Goal: Transaction & Acquisition: Purchase product/service

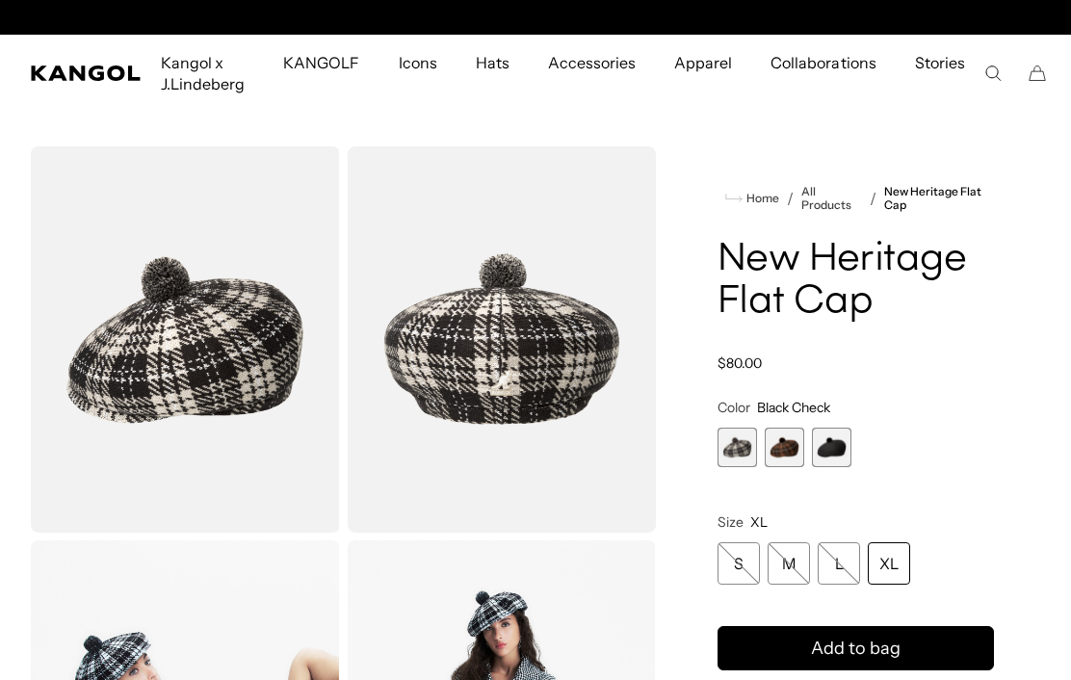
scroll to position [0, 397]
click at [841, 452] on span "3 of 3" at bounding box center [831, 447] width 39 height 39
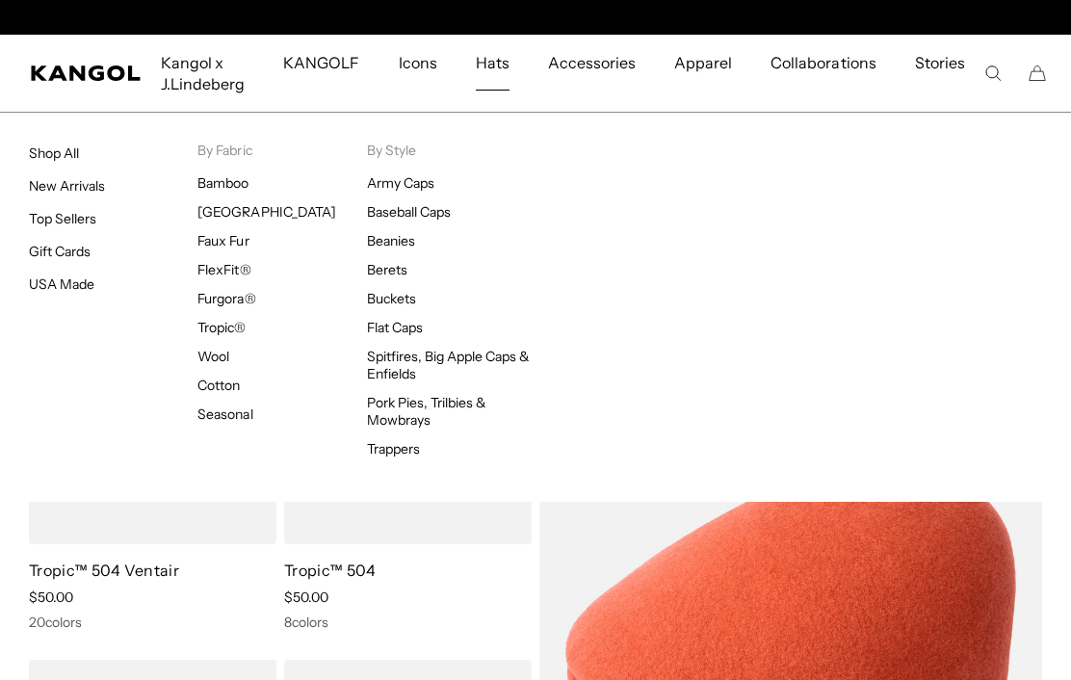
scroll to position [0, 397]
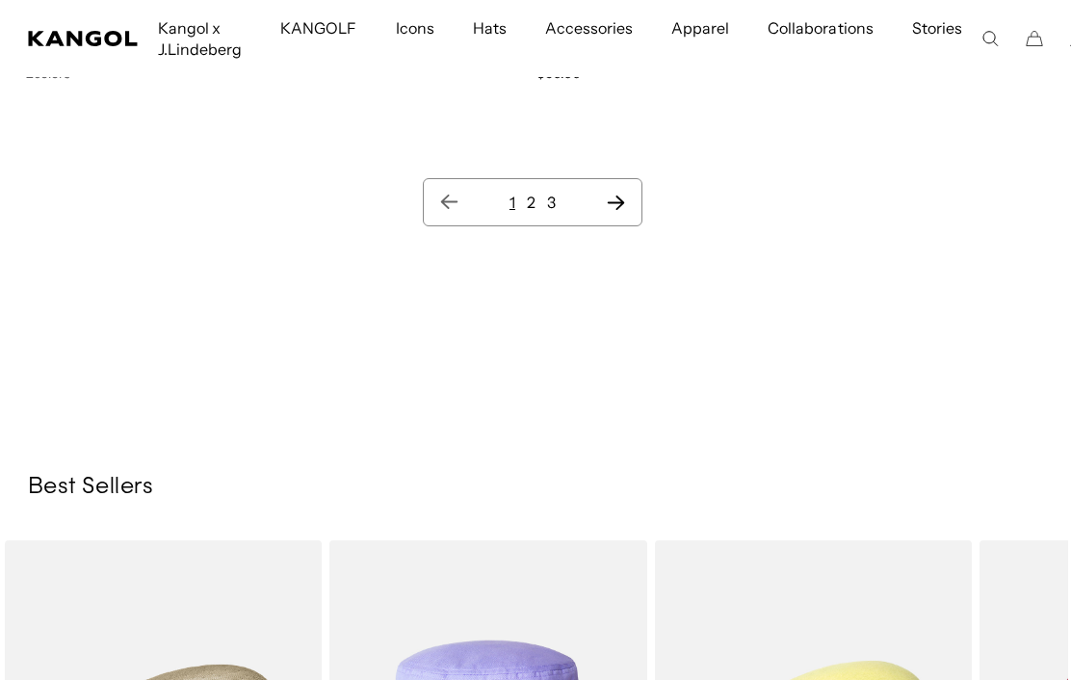
click at [626, 205] on icon "Next page" at bounding box center [616, 202] width 20 height 19
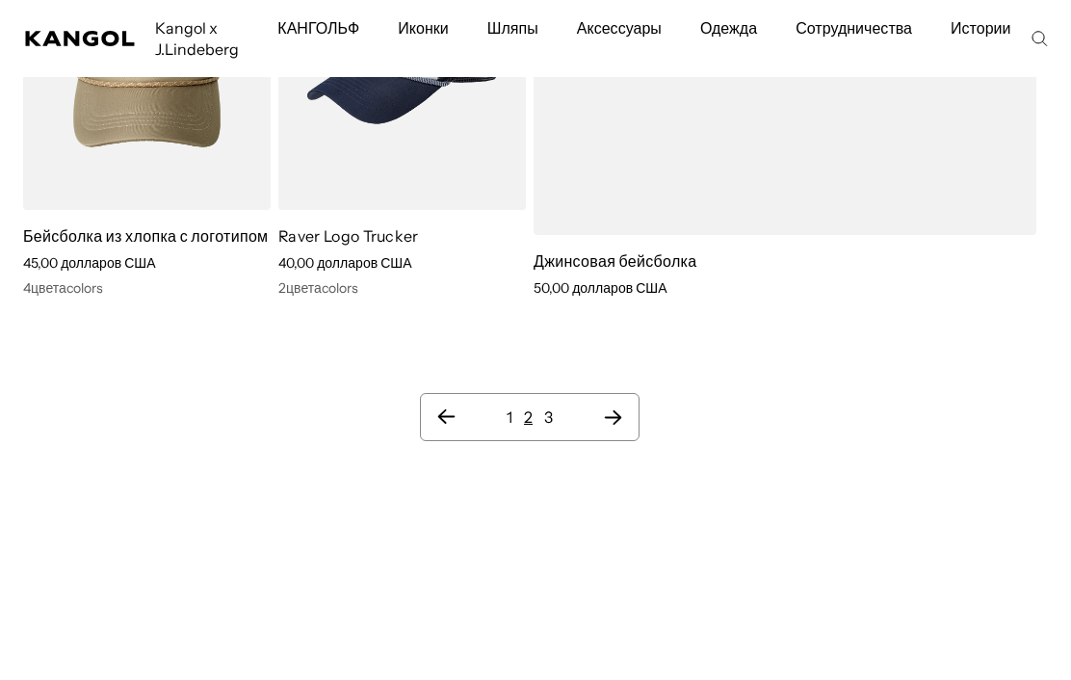
click at [621, 407] on icon "Следующая страница" at bounding box center [613, 416] width 20 height 19
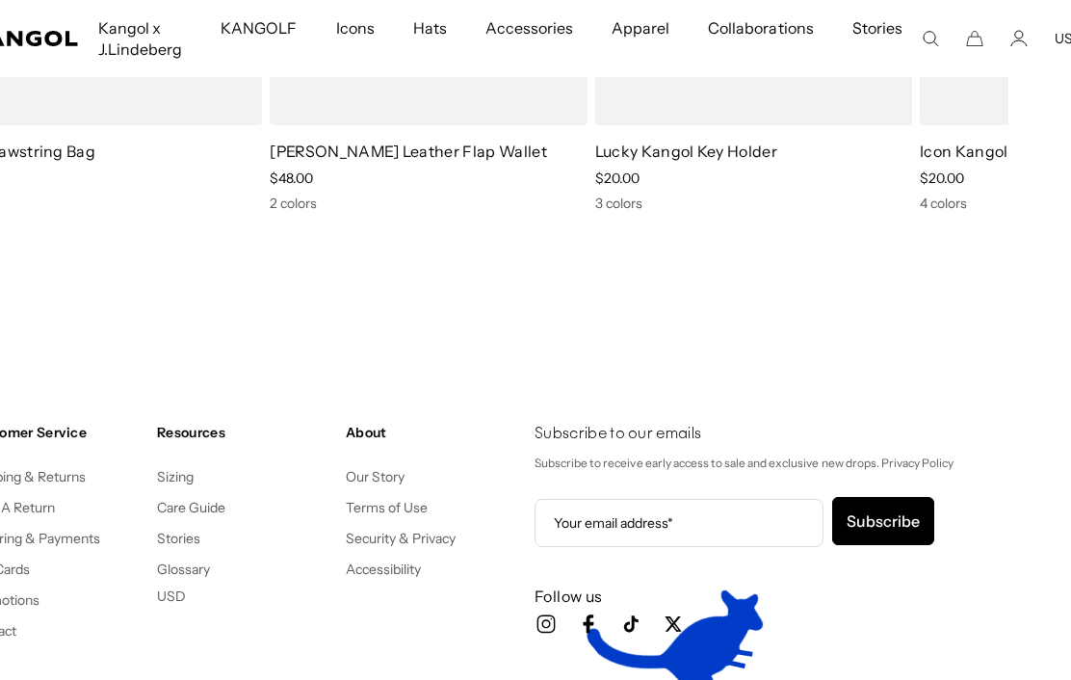
scroll to position [2881, 63]
